Goal: Transaction & Acquisition: Obtain resource

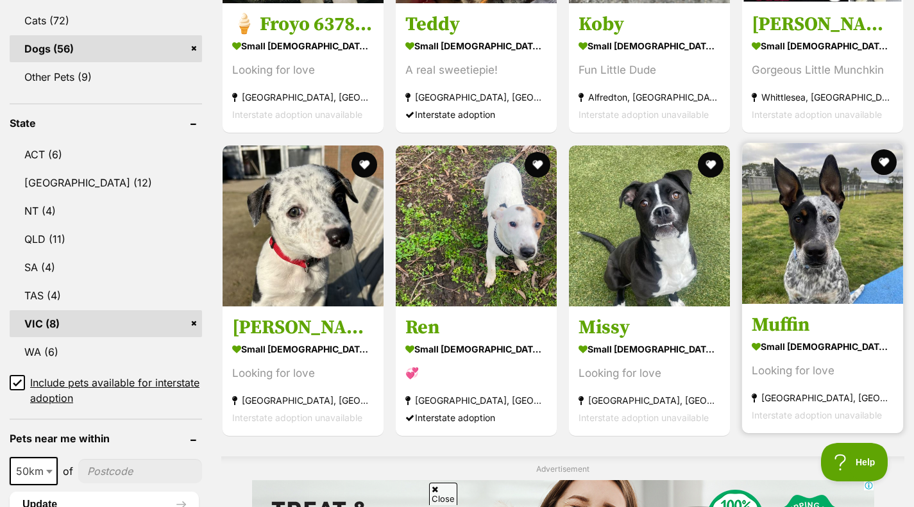
click at [793, 192] on img at bounding box center [822, 223] width 161 height 161
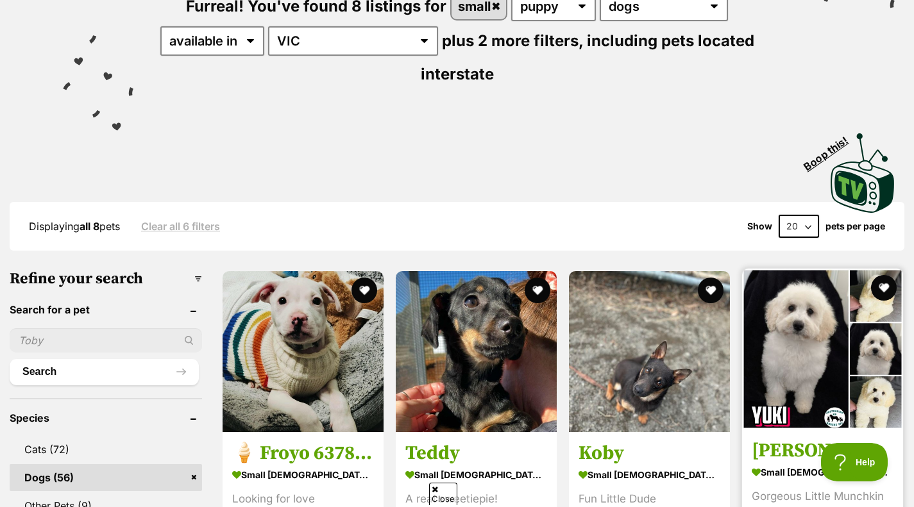
click at [774, 464] on strong "small female Dog" at bounding box center [823, 473] width 142 height 19
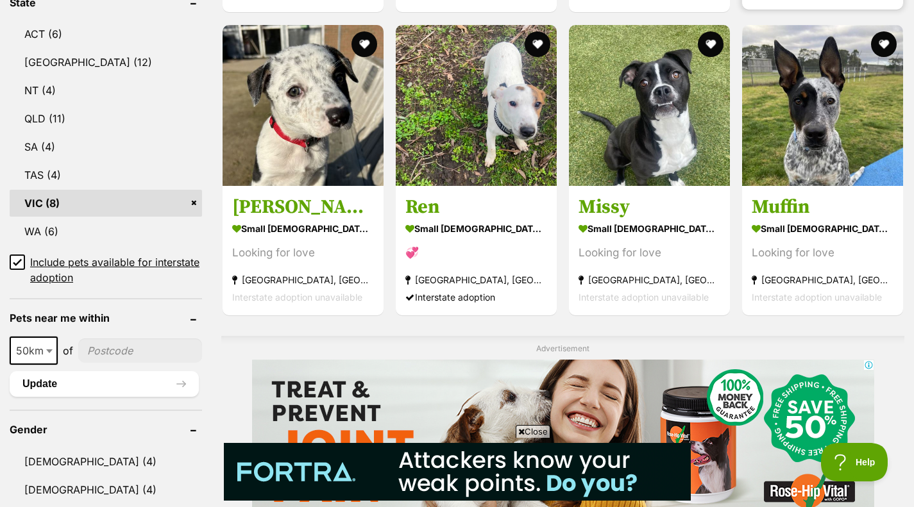
scroll to position [727, 0]
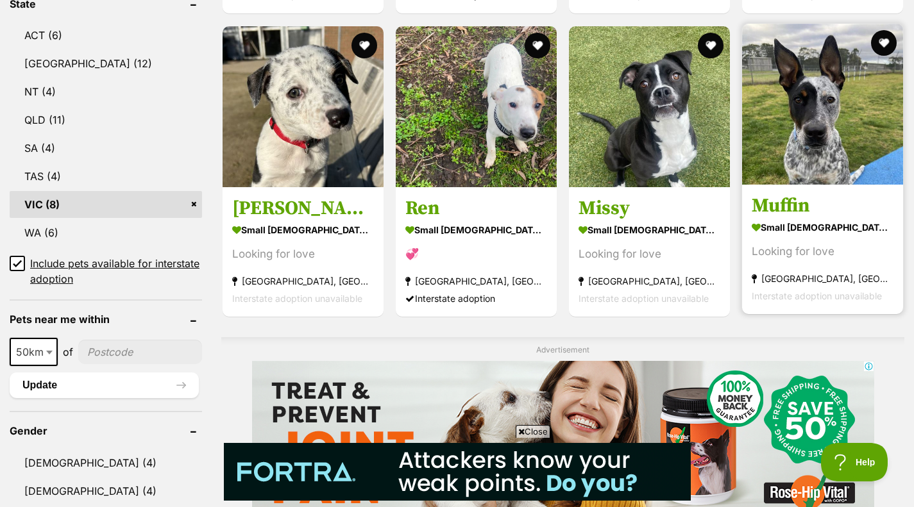
click at [822, 146] on img at bounding box center [822, 104] width 161 height 161
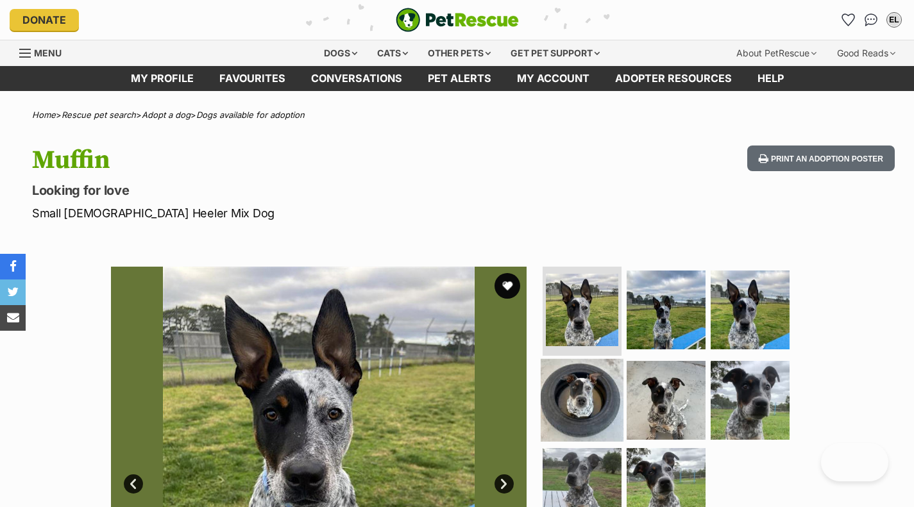
click at [602, 389] on img at bounding box center [582, 400] width 83 height 83
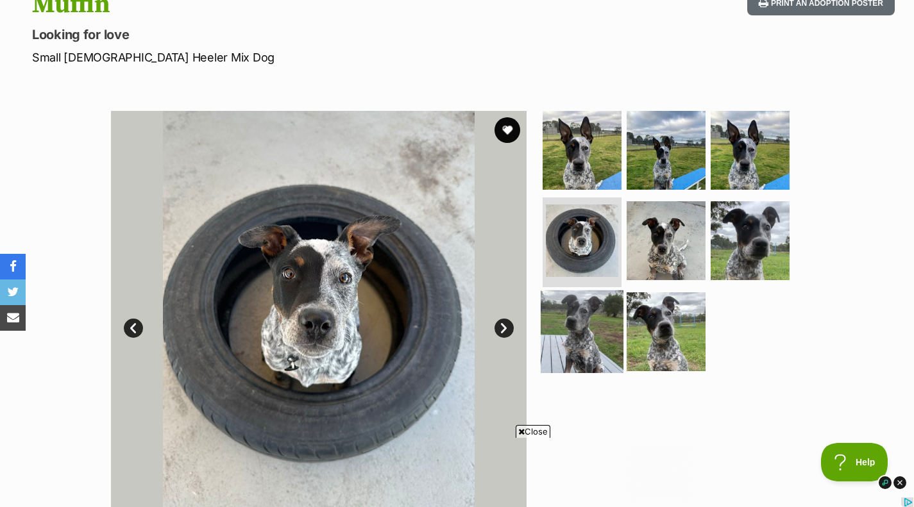
click at [614, 340] on img at bounding box center [582, 332] width 83 height 83
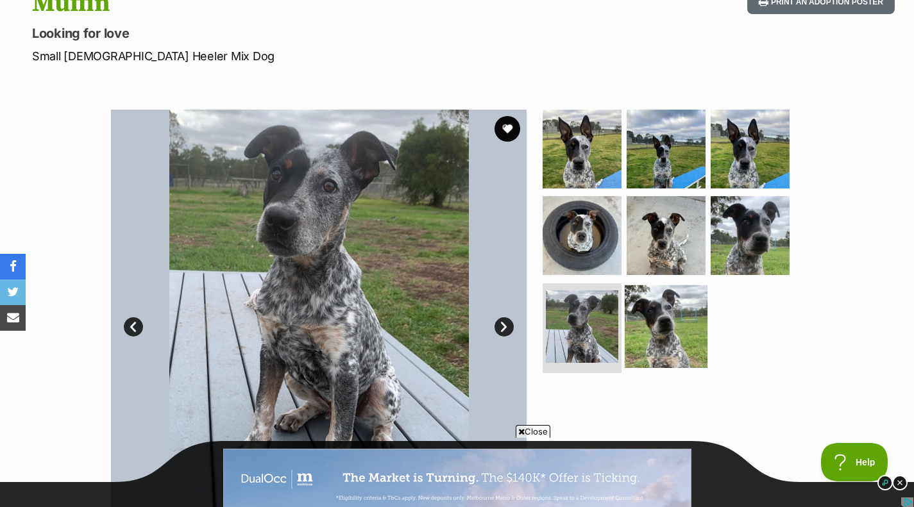
click at [663, 341] on img at bounding box center [666, 326] width 83 height 83
